Goal: Transaction & Acquisition: Purchase product/service

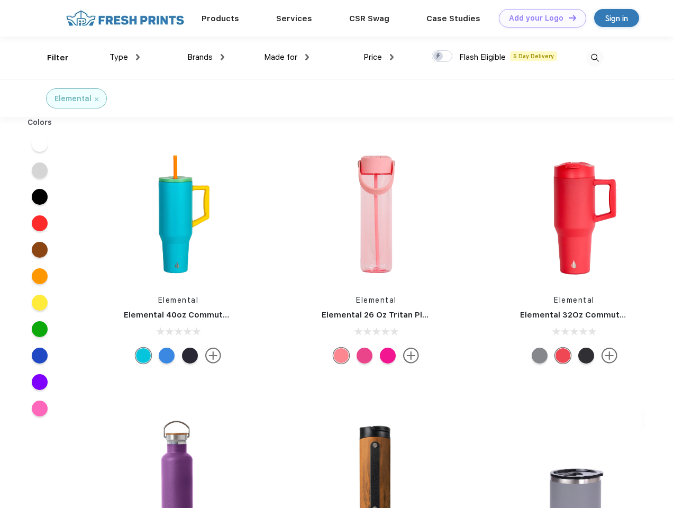
click at [539, 18] on link "Add your Logo Design Tool" at bounding box center [542, 18] width 87 height 19
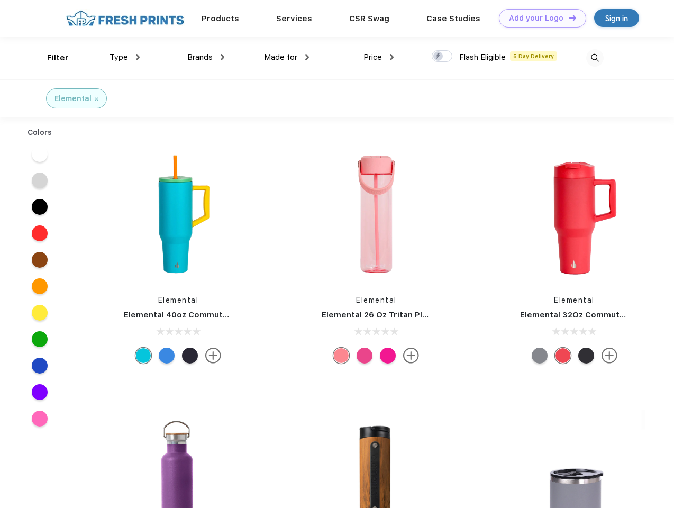
click at [0, 0] on div "Design Tool" at bounding box center [0, 0] width 0 height 0
click at [568, 17] on link "Add your Logo Design Tool" at bounding box center [542, 18] width 87 height 19
click at [51, 58] on div "Filter" at bounding box center [58, 58] width 22 height 12
click at [125, 57] on span "Type" at bounding box center [119, 57] width 19 height 10
click at [206, 57] on span "Brands" at bounding box center [199, 57] width 25 height 10
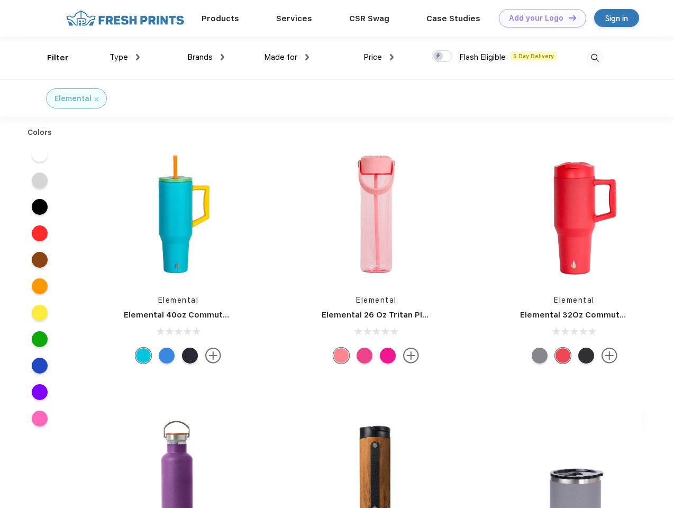
click at [287, 57] on span "Made for" at bounding box center [280, 57] width 33 height 10
click at [379, 57] on span "Price" at bounding box center [373, 57] width 19 height 10
click at [443, 57] on div at bounding box center [442, 56] width 21 height 12
click at [439, 57] on input "checkbox" at bounding box center [435, 53] width 7 height 7
click at [595, 58] on img at bounding box center [595, 57] width 17 height 17
